Goal: Check status: Check status

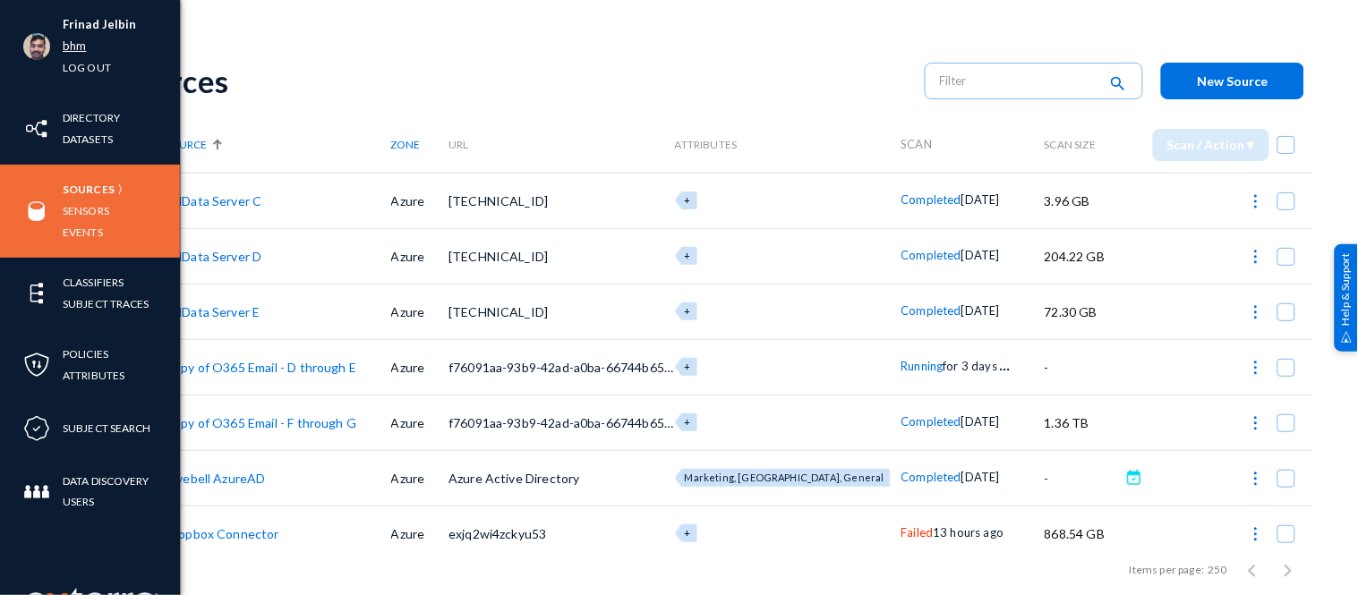
click at [79, 46] on link "bhm" at bounding box center [74, 46] width 23 height 21
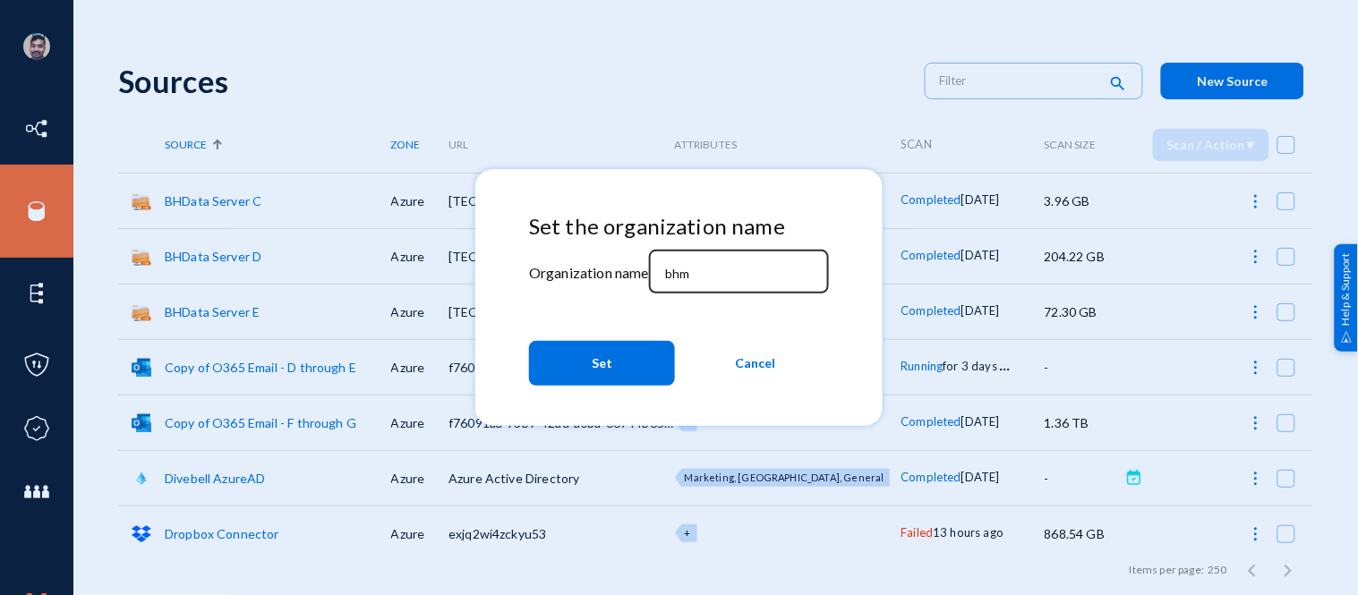
click at [737, 274] on input "bhm" at bounding box center [742, 274] width 154 height 16
type input "b"
type input "[PERSON_NAME]"
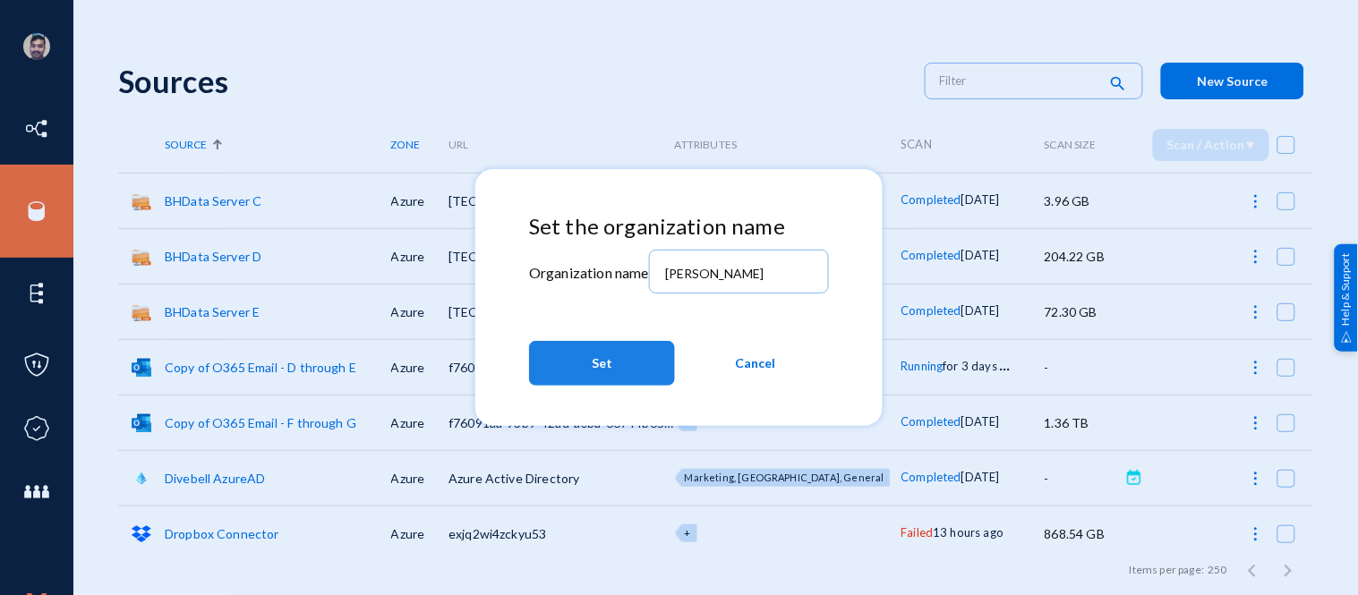
click at [586, 372] on button "Set" at bounding box center [602, 363] width 146 height 45
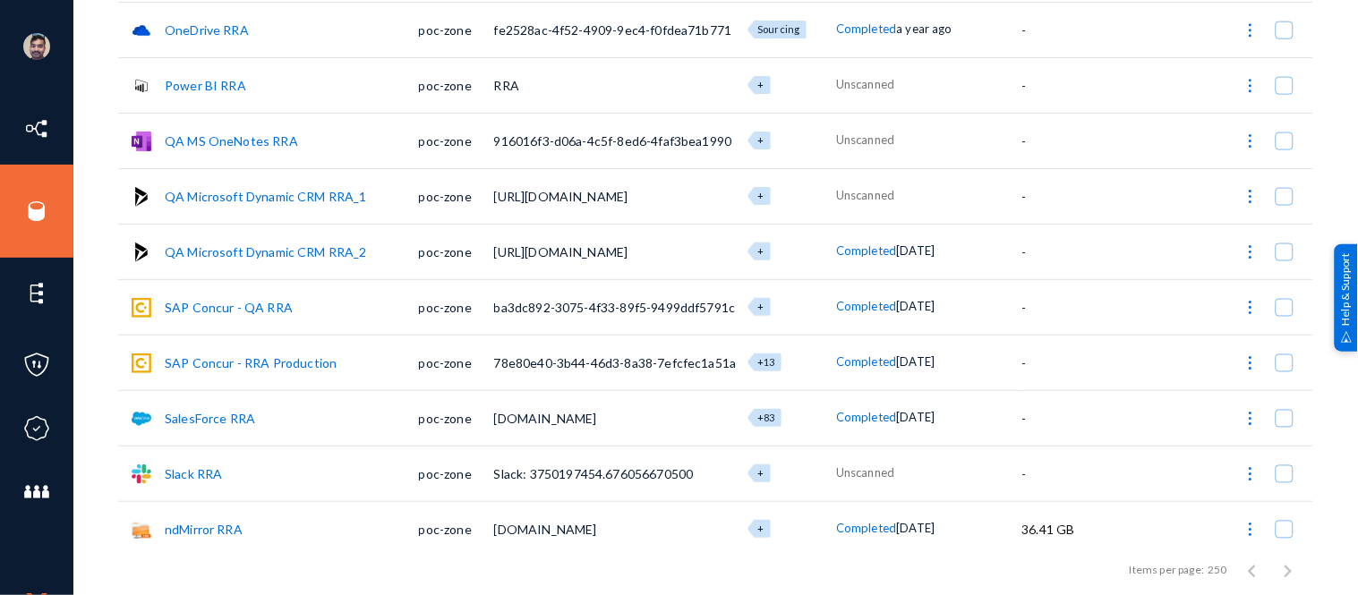
scroll to position [561, 0]
click at [206, 466] on link "Slack RRA" at bounding box center [193, 473] width 57 height 15
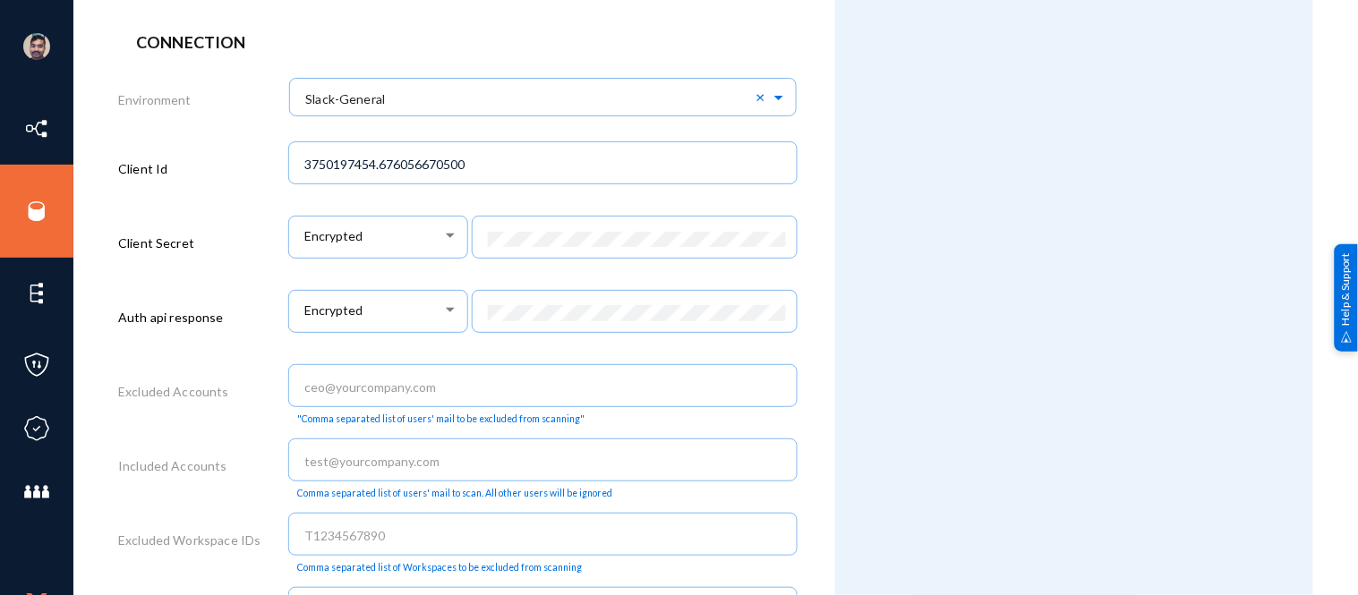
scroll to position [895, 0]
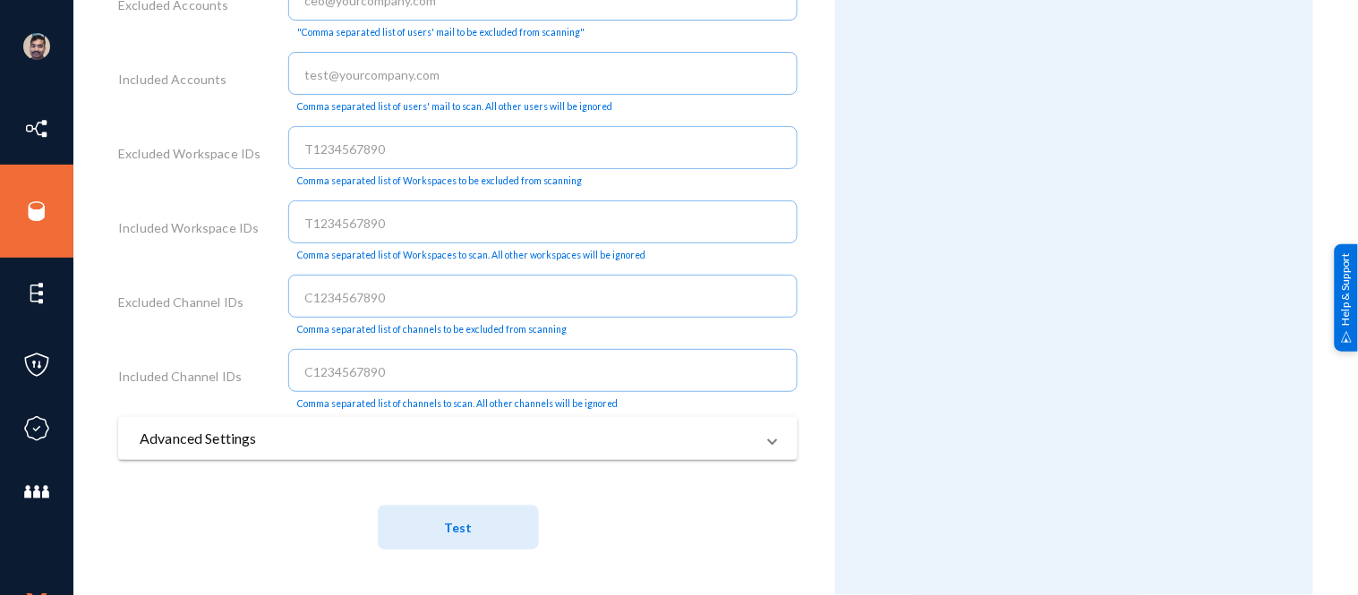
click at [455, 518] on span "Test" at bounding box center [458, 526] width 28 height 33
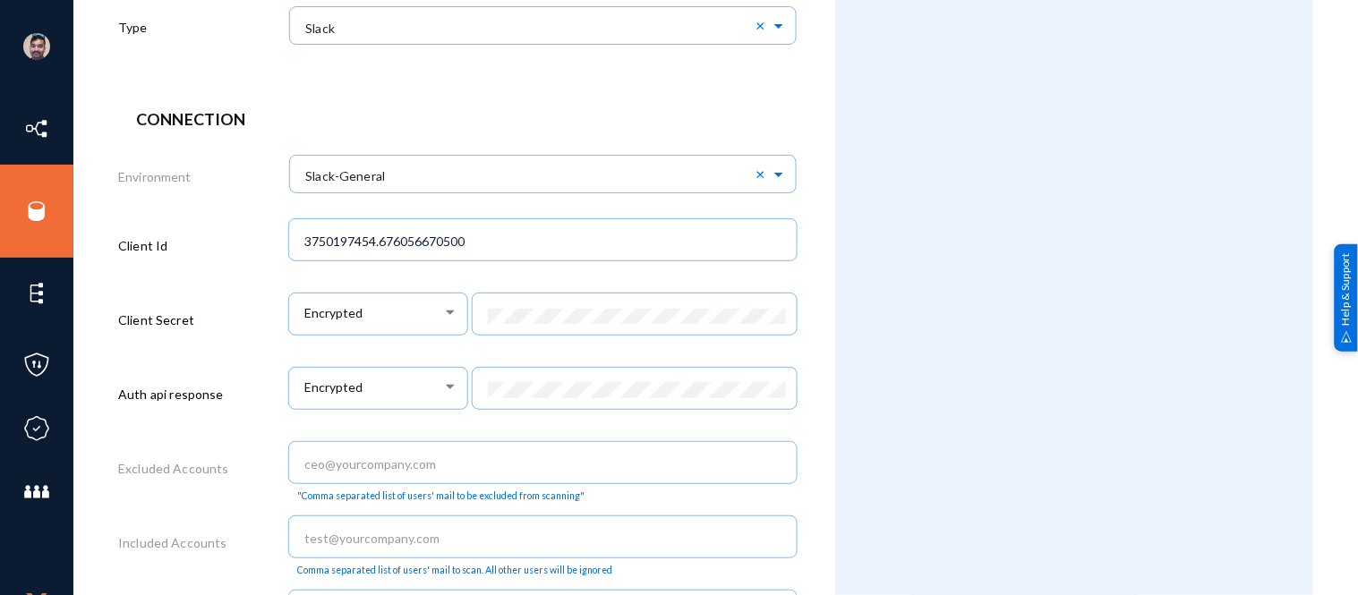
scroll to position [424, 0]
